Goal: Task Accomplishment & Management: Manage account settings

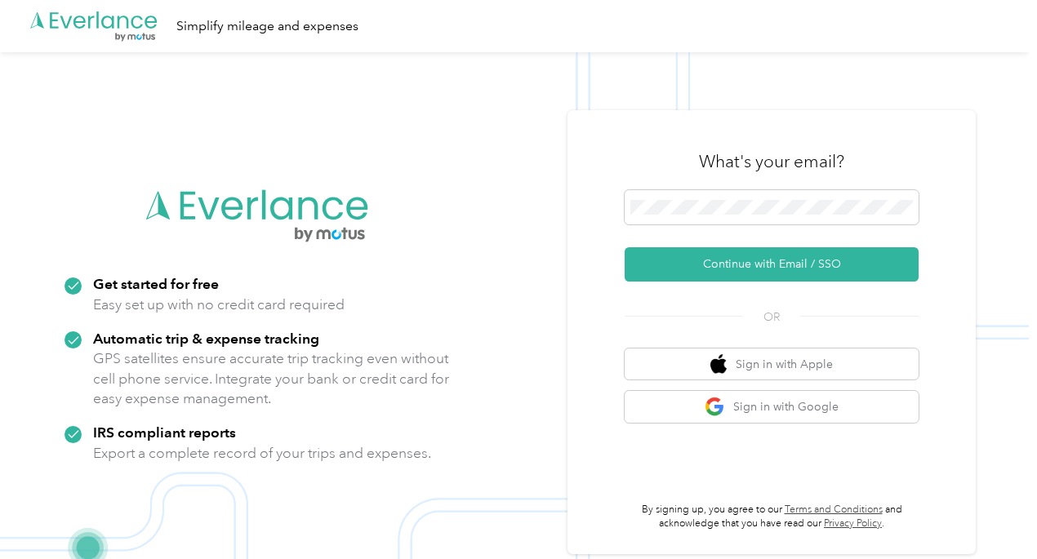
click at [726, 264] on button "Continue with Email / SSO" at bounding box center [771, 264] width 294 height 34
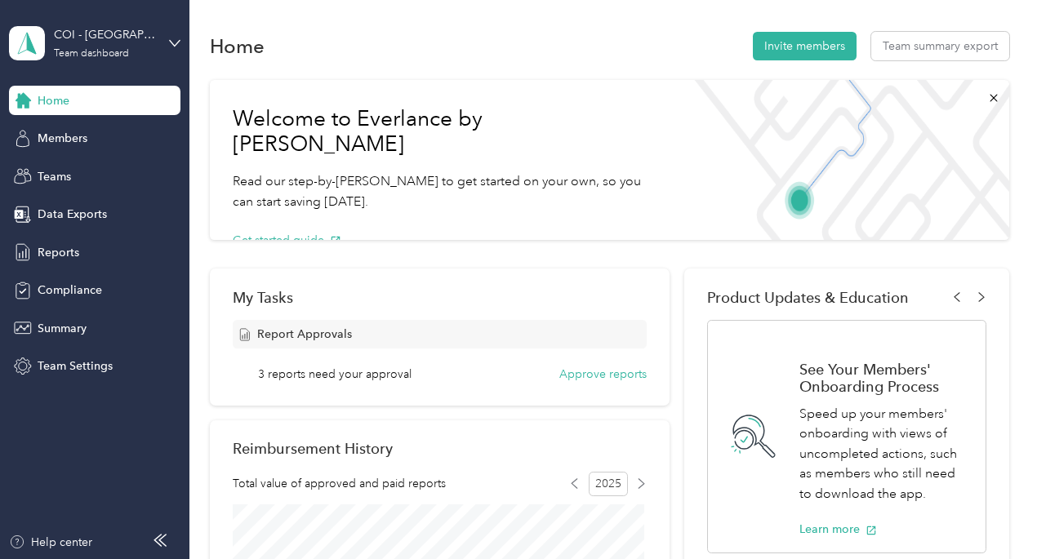
click at [172, 41] on icon at bounding box center [174, 43] width 11 height 11
click at [107, 133] on div "Team dashboard" at bounding box center [69, 134] width 90 height 17
click at [594, 374] on button "Approve reports" at bounding box center [602, 374] width 87 height 17
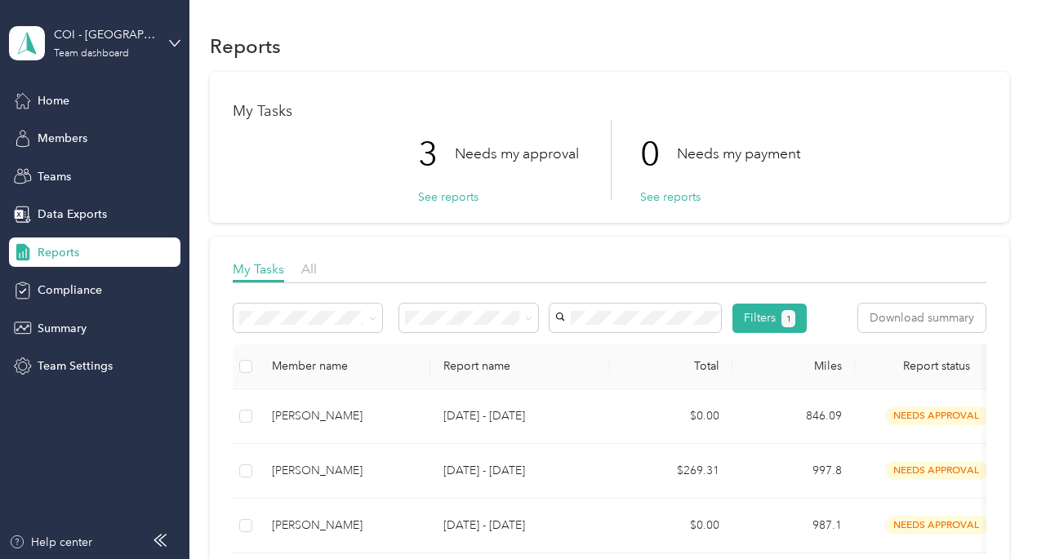
scroll to position [140, 0]
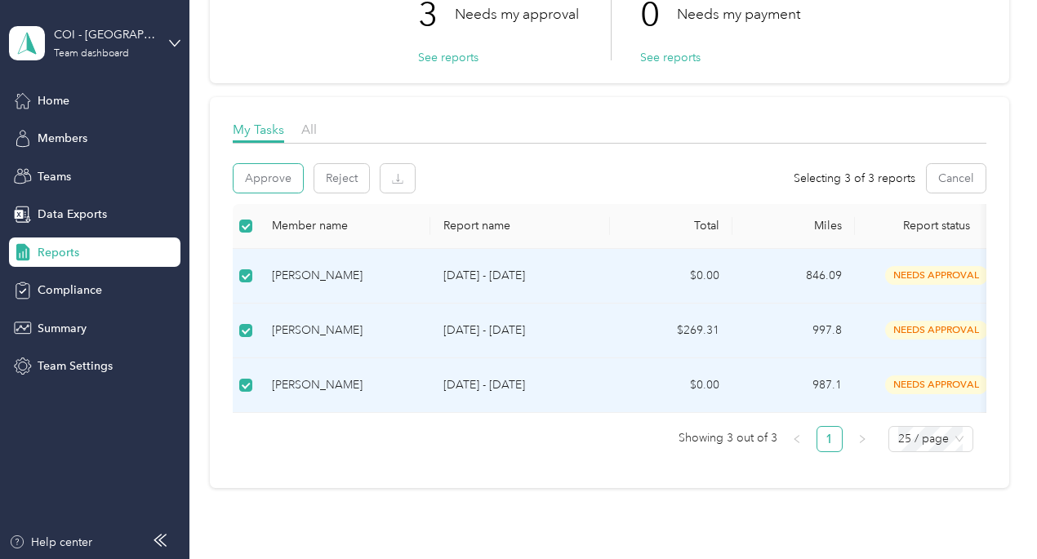
click at [291, 175] on button "Approve" at bounding box center [267, 178] width 69 height 29
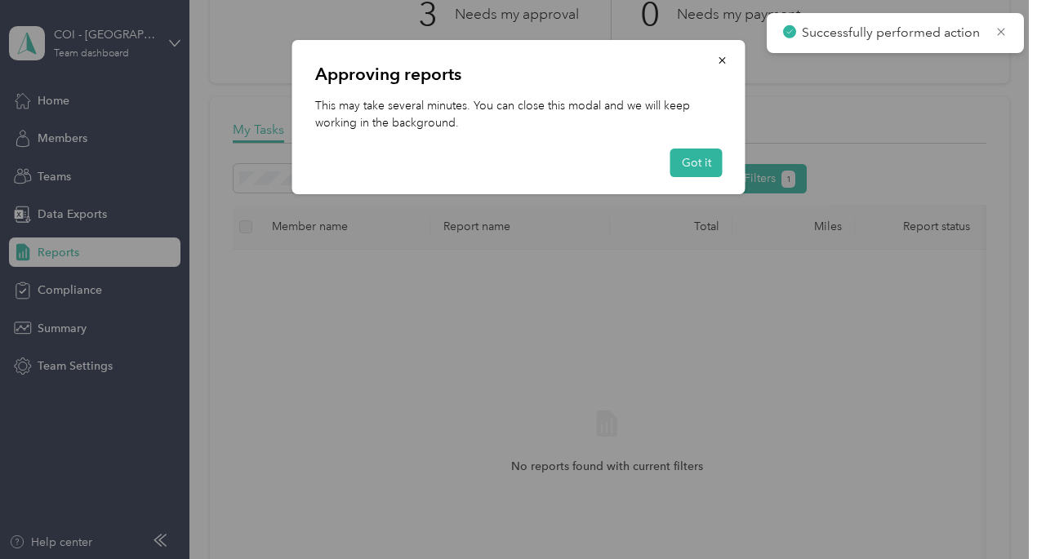
click at [696, 171] on button "Got it" at bounding box center [696, 163] width 52 height 29
